Goal: Task Accomplishment & Management: Manage account settings

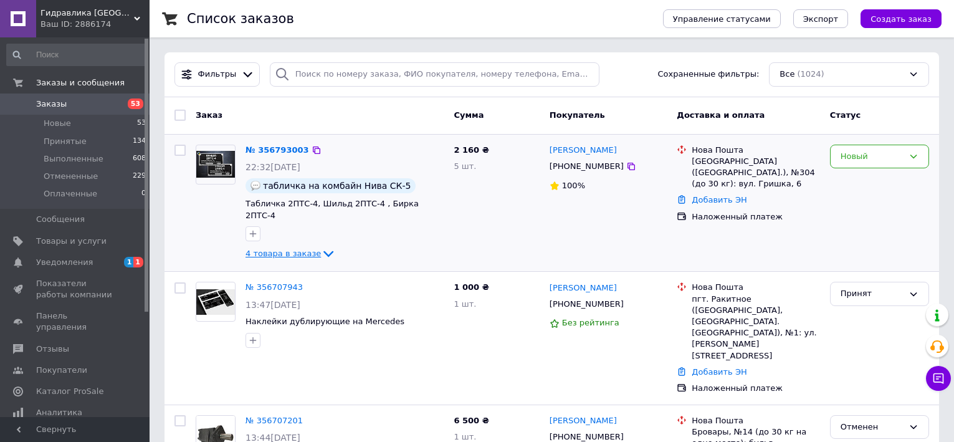
click at [280, 249] on span "4 товара в заказе" at bounding box center [283, 253] width 75 height 9
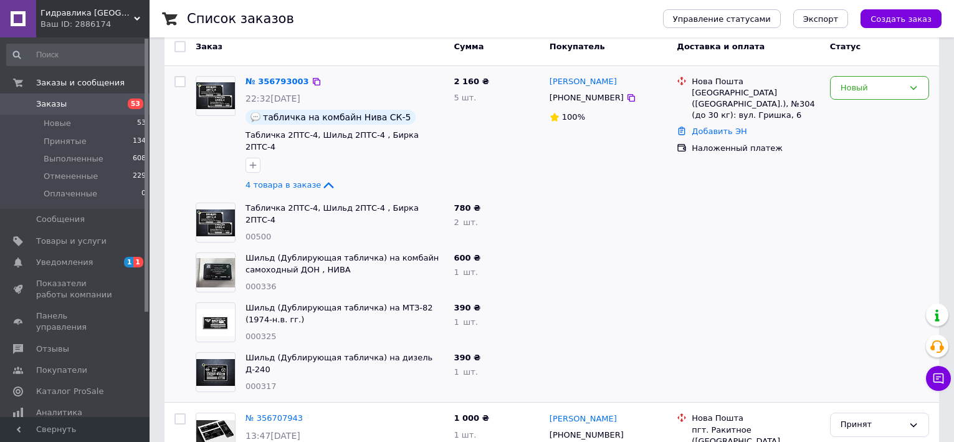
scroll to position [125, 0]
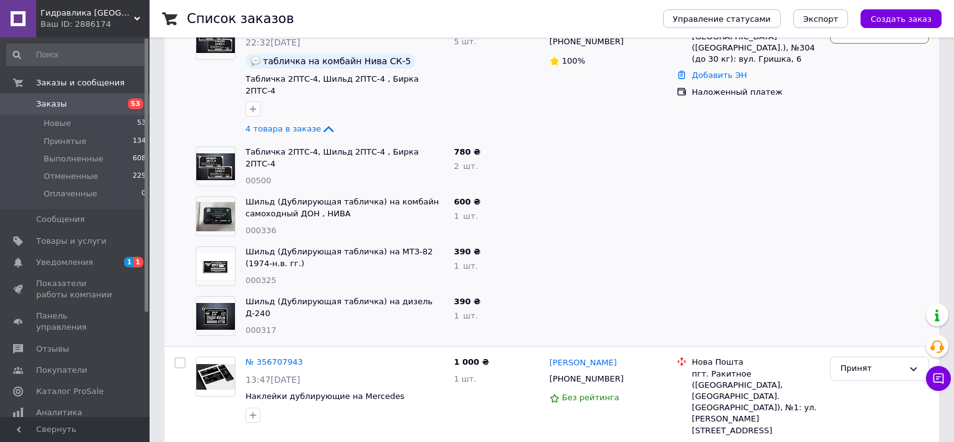
click at [215, 206] on img at bounding box center [215, 216] width 39 height 29
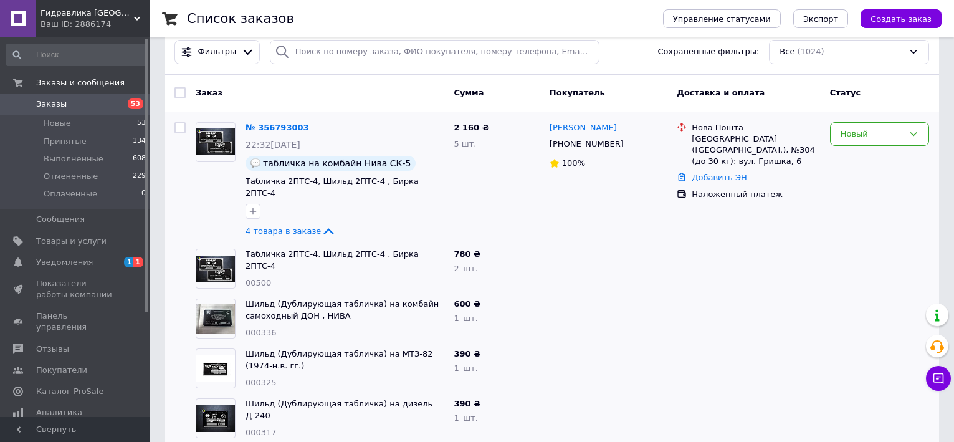
scroll to position [0, 0]
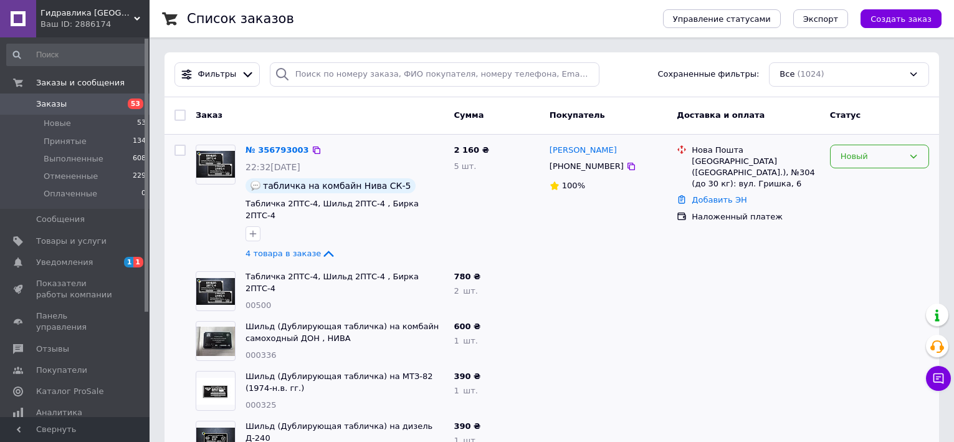
click at [904, 153] on div "Новый" at bounding box center [879, 157] width 99 height 24
click at [883, 177] on li "Принят" at bounding box center [880, 182] width 98 height 23
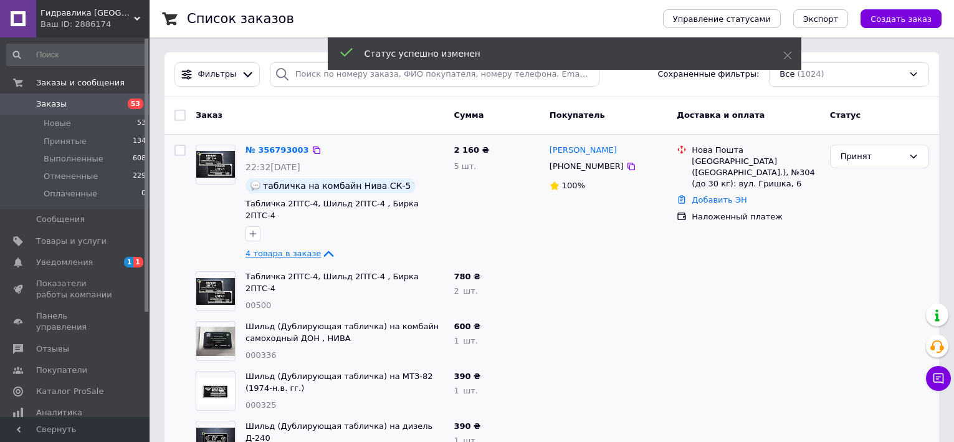
click at [292, 249] on span "4 товара в заказе" at bounding box center [283, 253] width 75 height 9
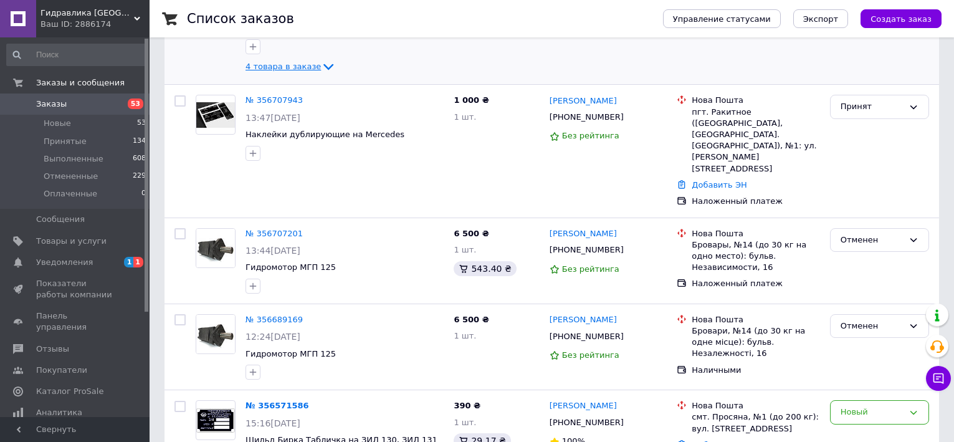
scroll to position [312, 0]
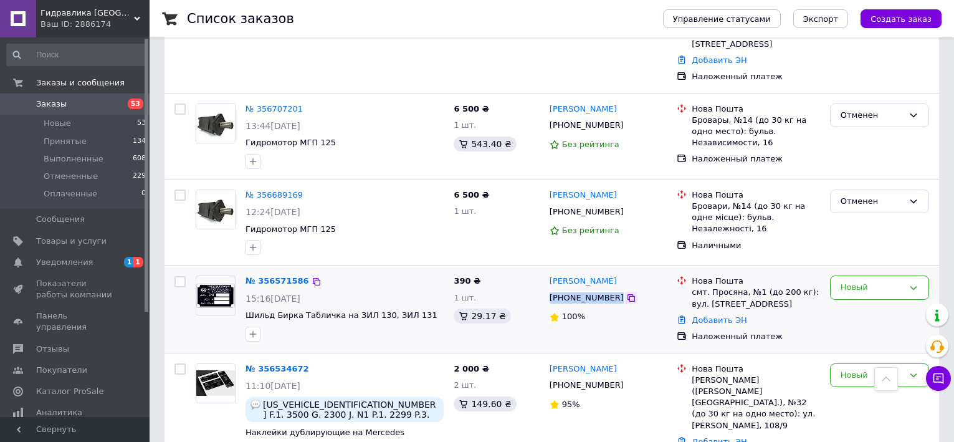
drag, startPoint x: 549, startPoint y: 250, endPoint x: 609, endPoint y: 255, distance: 60.7
click at [609, 291] on div "[PHONE_NUMBER]" at bounding box center [608, 298] width 120 height 14
copy div "[PHONE_NUMBER]"
click at [862, 281] on div "Новый" at bounding box center [872, 287] width 63 height 13
click at [852, 302] on li "Принят" at bounding box center [880, 313] width 98 height 23
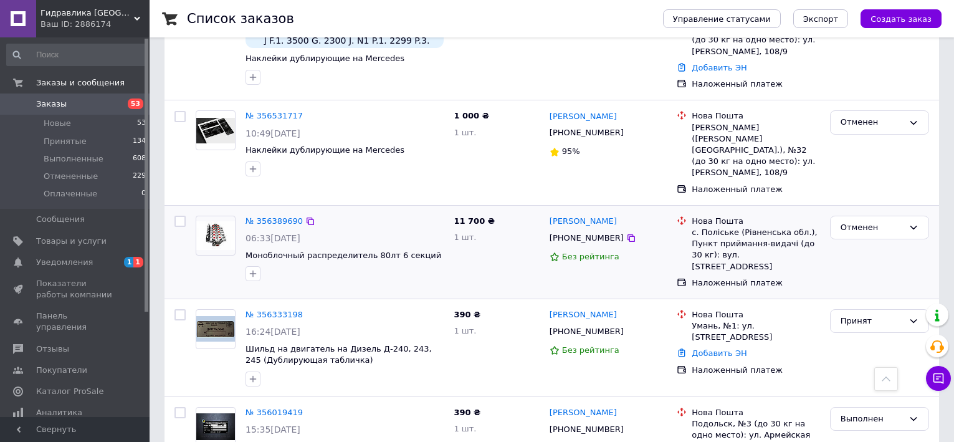
scroll to position [436, 0]
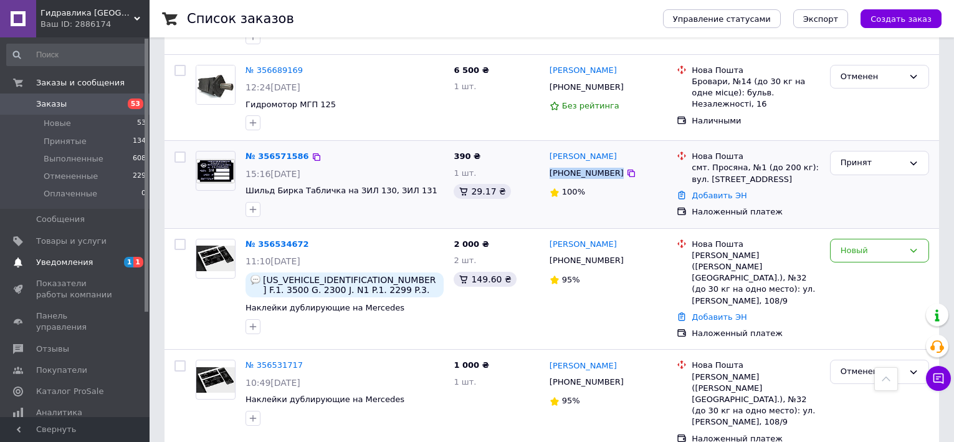
click at [69, 265] on span "Уведомления" at bounding box center [64, 262] width 57 height 11
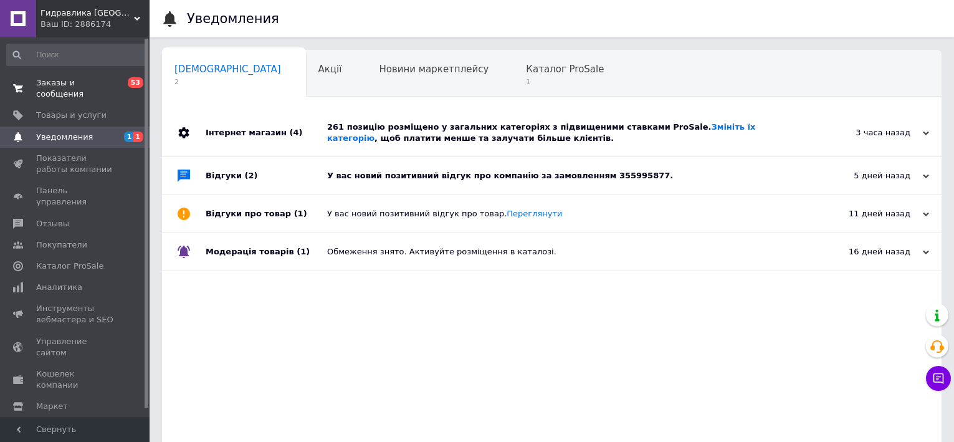
click at [60, 88] on span "Заказы и сообщения" at bounding box center [75, 88] width 79 height 22
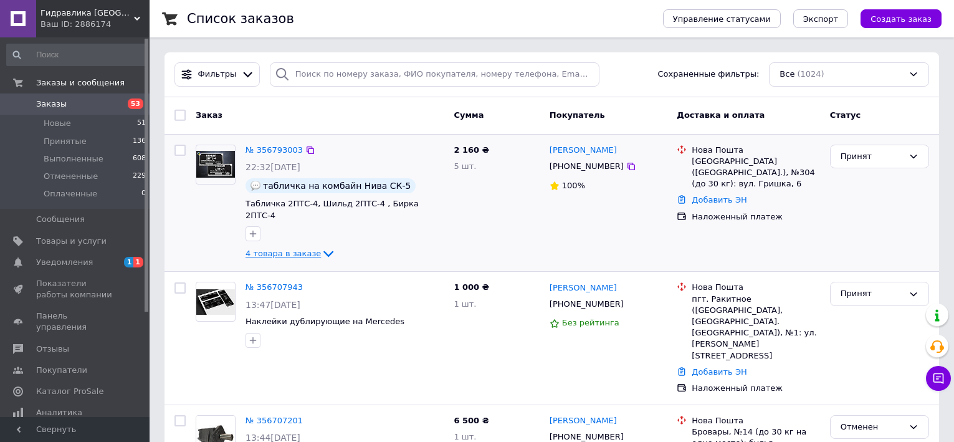
click at [321, 246] on icon at bounding box center [328, 253] width 15 height 15
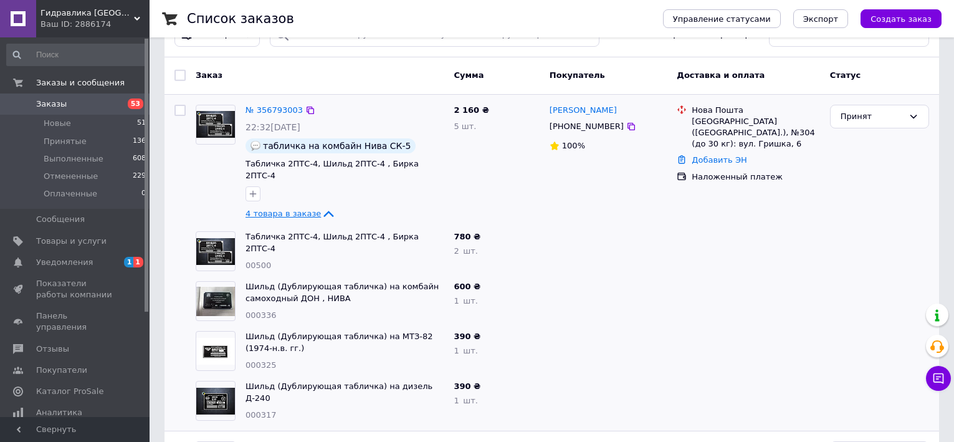
scroll to position [62, 0]
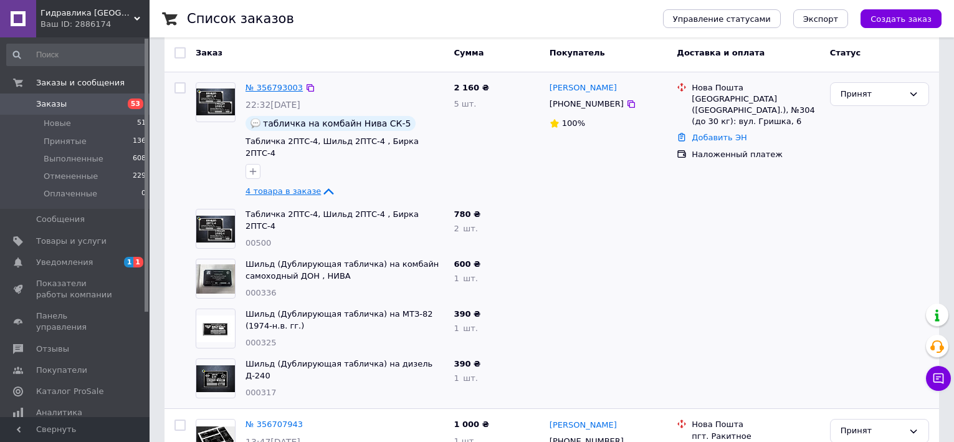
click at [279, 89] on link "№ 356793003" at bounding box center [274, 87] width 57 height 9
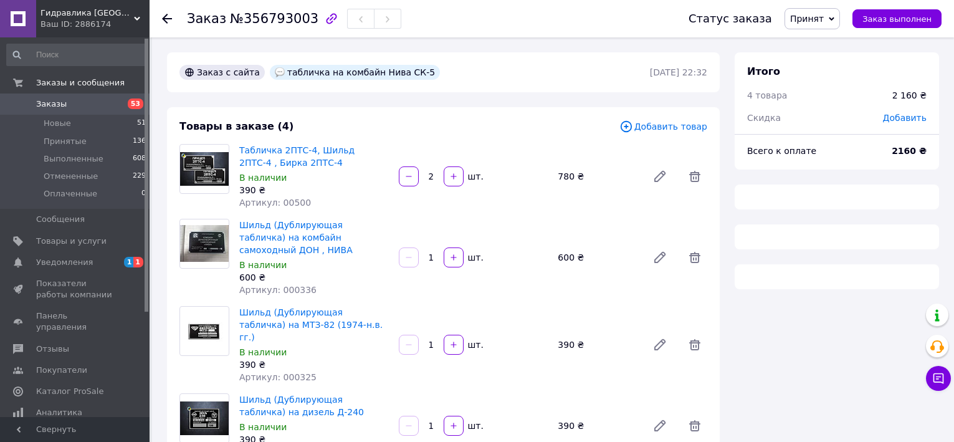
click at [93, 107] on span "Заказы" at bounding box center [75, 103] width 79 height 11
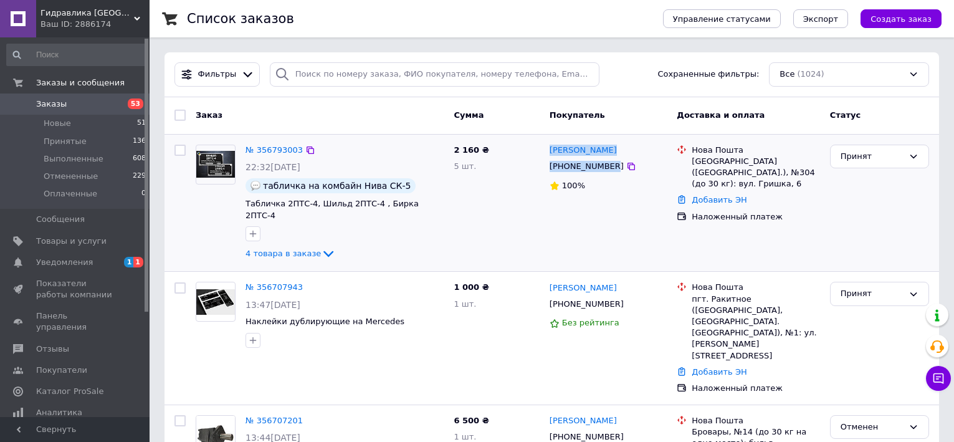
drag, startPoint x: 545, startPoint y: 151, endPoint x: 606, endPoint y: 171, distance: 64.2
click at [606, 171] on div "[PERSON_NAME] [PHONE_NUMBER] 100%" at bounding box center [609, 203] width 128 height 127
copy div "[PERSON_NAME] [PHONE_NUMBER]"
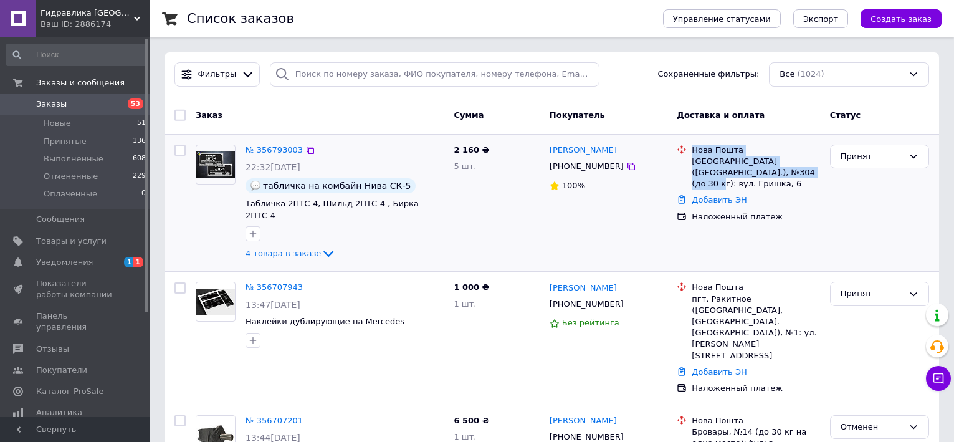
drag, startPoint x: 743, startPoint y: 162, endPoint x: 767, endPoint y: 170, distance: 25.0
click at [767, 170] on div "Нова Пошта Київ ([GEOGRAPHIC_DATA].), №304 (до 30 кг): вул. Гришка, 6" at bounding box center [748, 167] width 148 height 45
copy div "Нова Пошта Київ ([GEOGRAPHIC_DATA].), №304 (до 30 кг): вул. Гришка, 6"
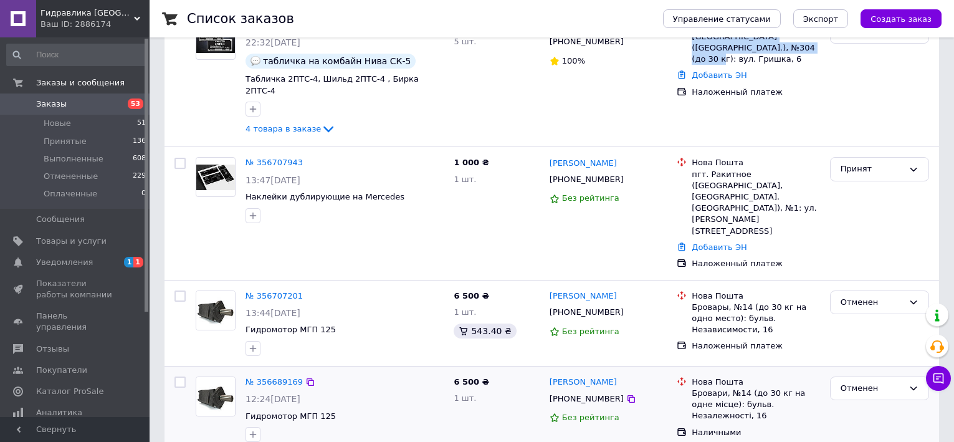
scroll to position [249, 0]
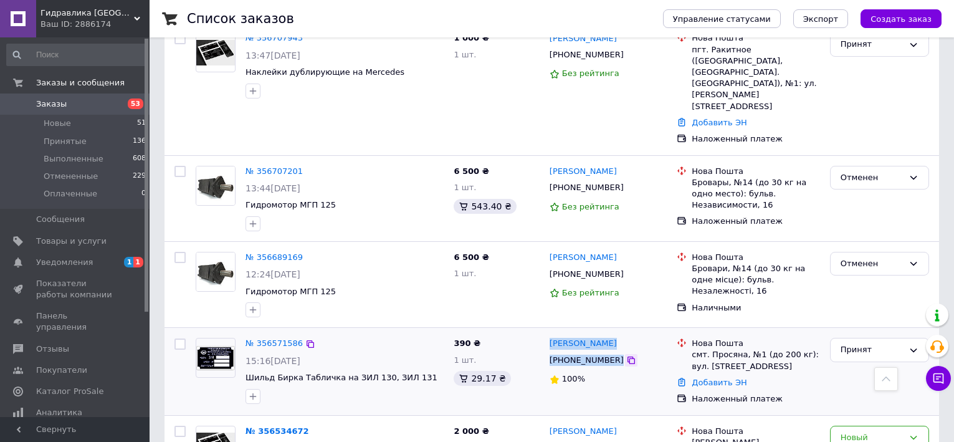
drag, startPoint x: 548, startPoint y: 299, endPoint x: 609, endPoint y: 315, distance: 63.2
click at [609, 333] on div "[PERSON_NAME] [PHONE_NUMBER] 100%" at bounding box center [609, 371] width 128 height 77
copy div "[PERSON_NAME] [PHONE_NUMBER]"
drag, startPoint x: 691, startPoint y: 308, endPoint x: 759, endPoint y: 312, distance: 68.0
click at [759, 338] on div "Нова Пошта смт. Просяна, №1 (до 200 кг): вул. [STREET_ADDRESS]" at bounding box center [755, 355] width 133 height 34
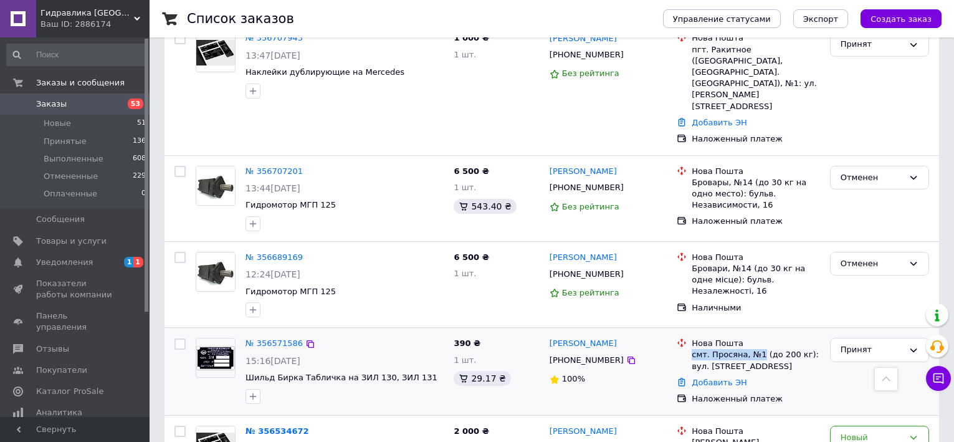
copy div "смт. Просяна, №1"
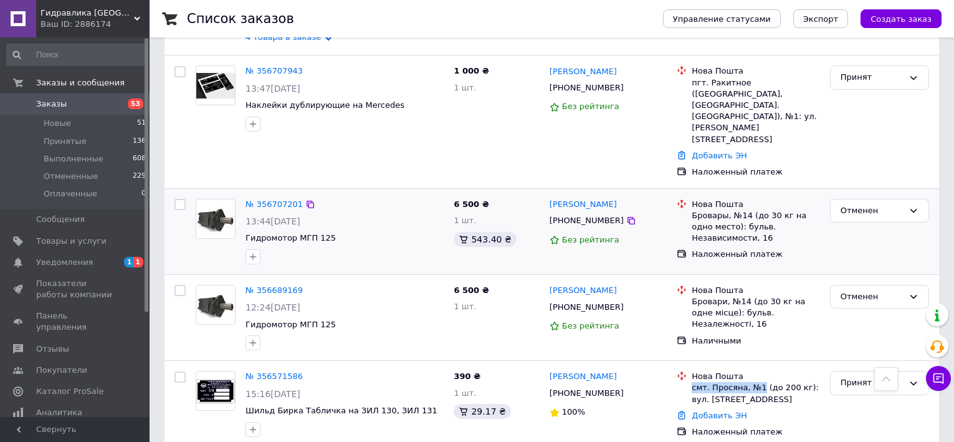
scroll to position [0, 0]
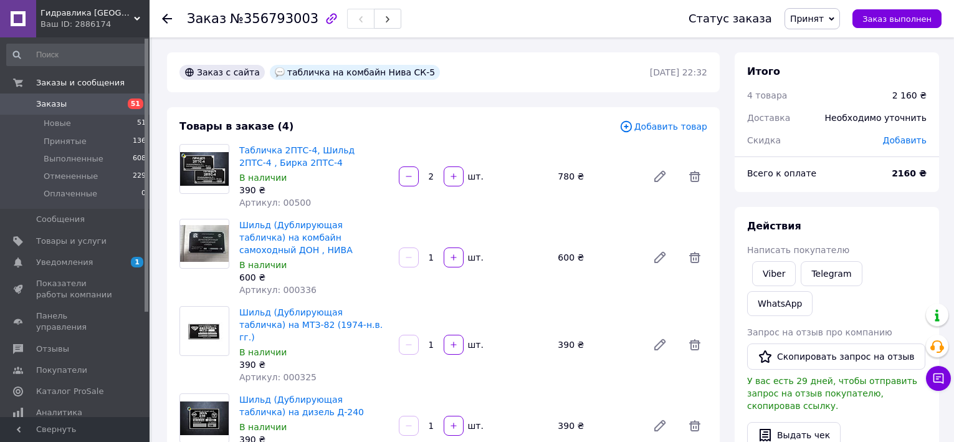
click at [204, 245] on img at bounding box center [204, 243] width 49 height 37
click at [264, 230] on link "Шильд (Дублирующая табличка) на комбайн самоходный ДОН , НИВА" at bounding box center [295, 237] width 113 height 35
